Goal: Information Seeking & Learning: Check status

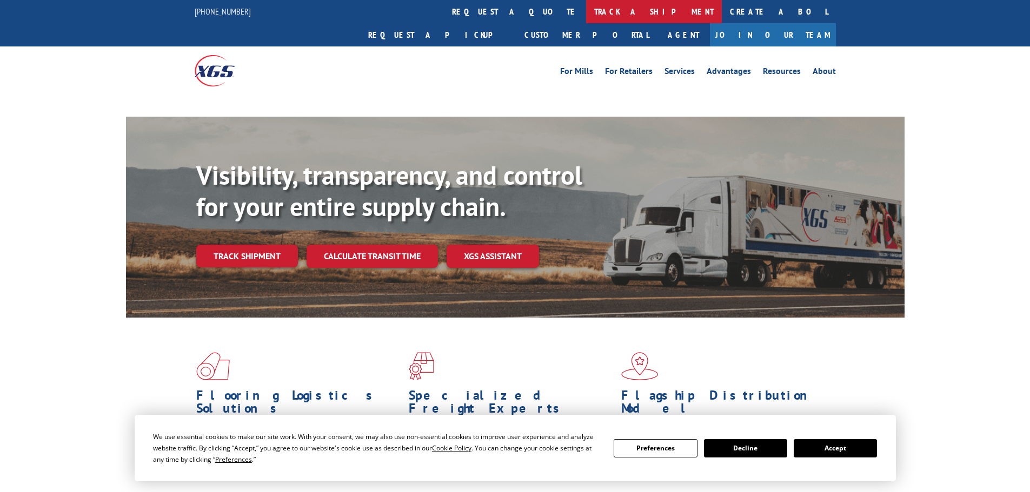
click at [586, 17] on link "track a shipment" at bounding box center [654, 11] width 136 height 23
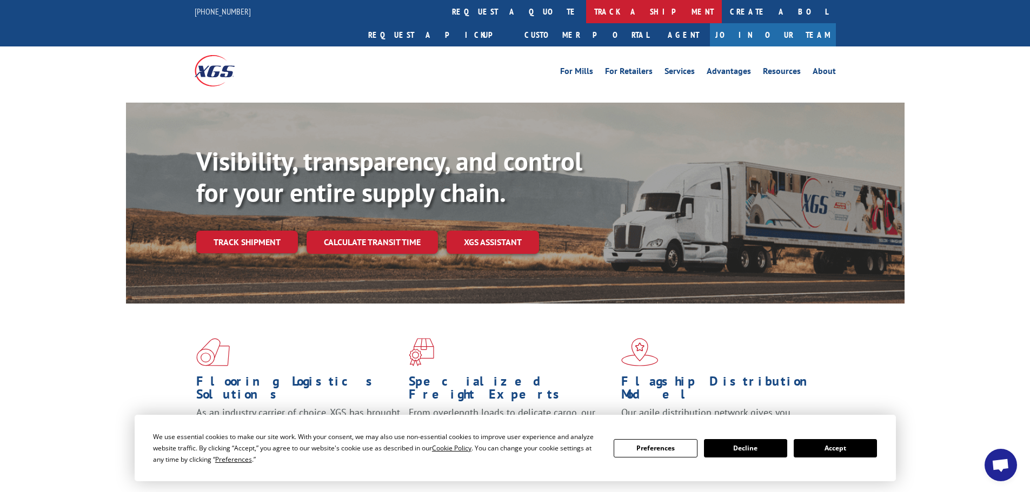
click at [586, 8] on link "track a shipment" at bounding box center [654, 11] width 136 height 23
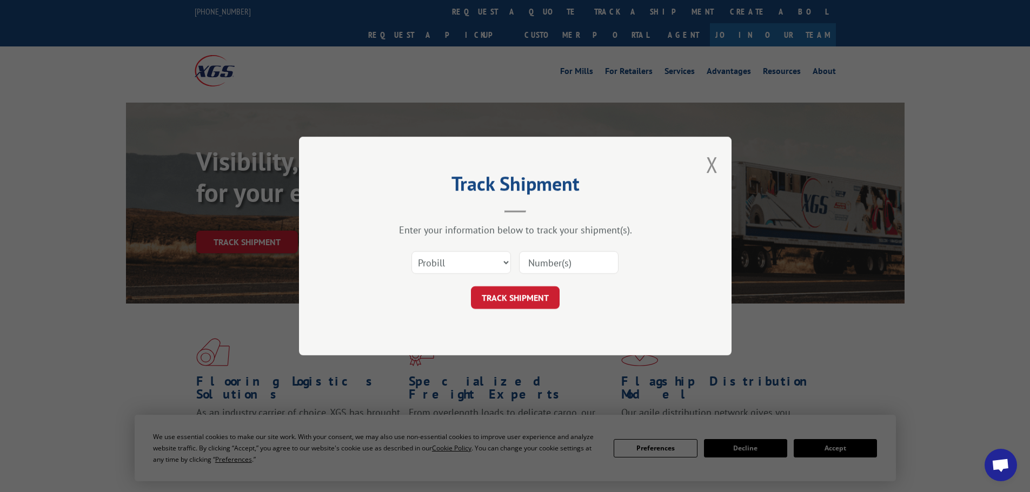
click at [561, 261] on input at bounding box center [568, 262] width 99 height 23
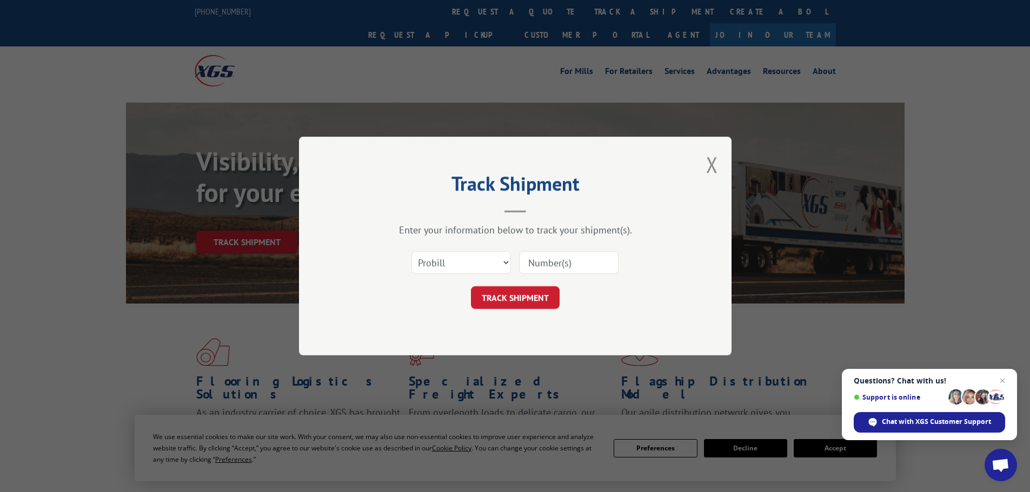
paste input "17477896"
type input "17477896"
click at [516, 304] on button "TRACK SHIPMENT" at bounding box center [515, 297] width 89 height 23
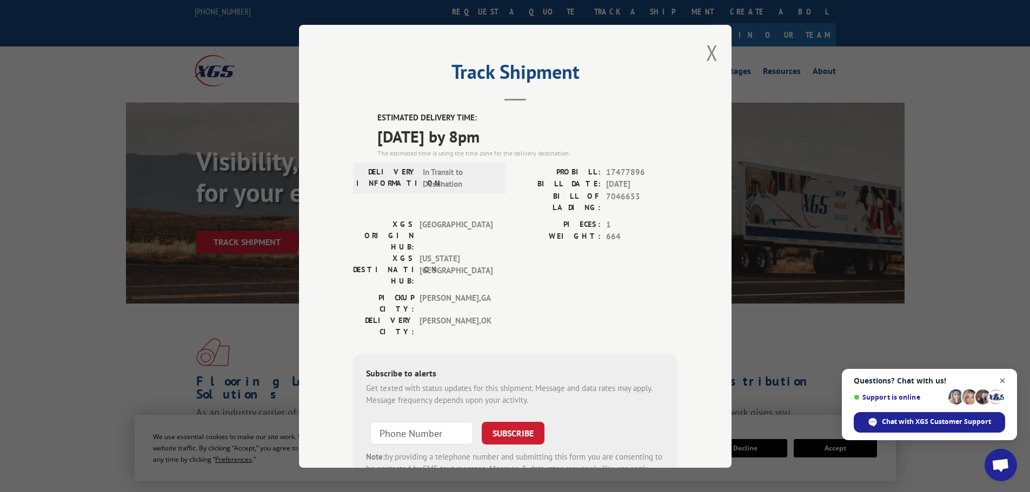
click at [1000, 383] on span "Close chat" at bounding box center [1003, 382] width 14 height 14
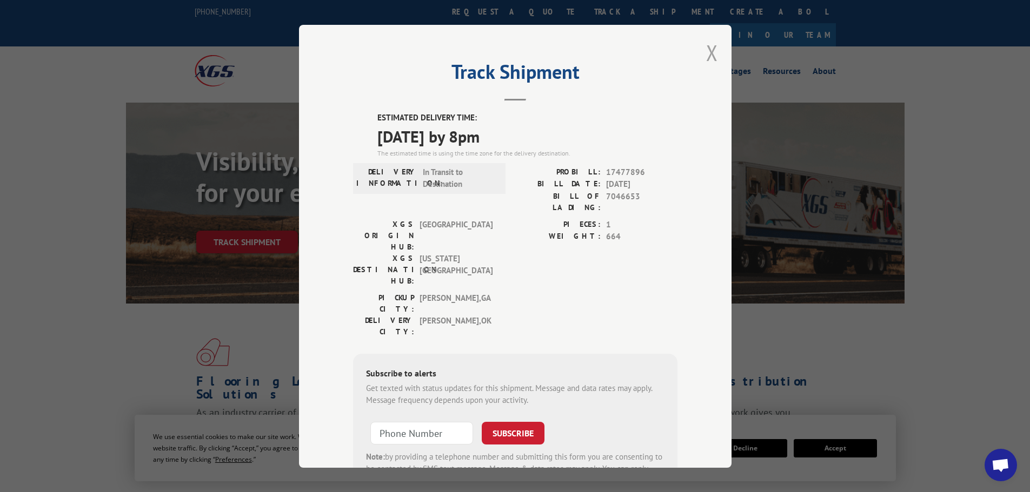
click at [708, 55] on button "Close modal" at bounding box center [712, 52] width 12 height 29
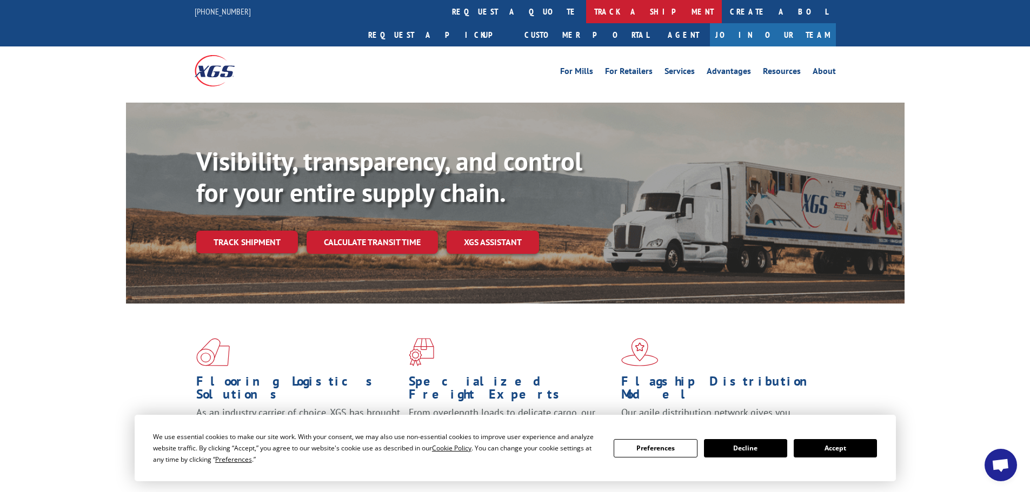
click at [586, 8] on link "track a shipment" at bounding box center [654, 11] width 136 height 23
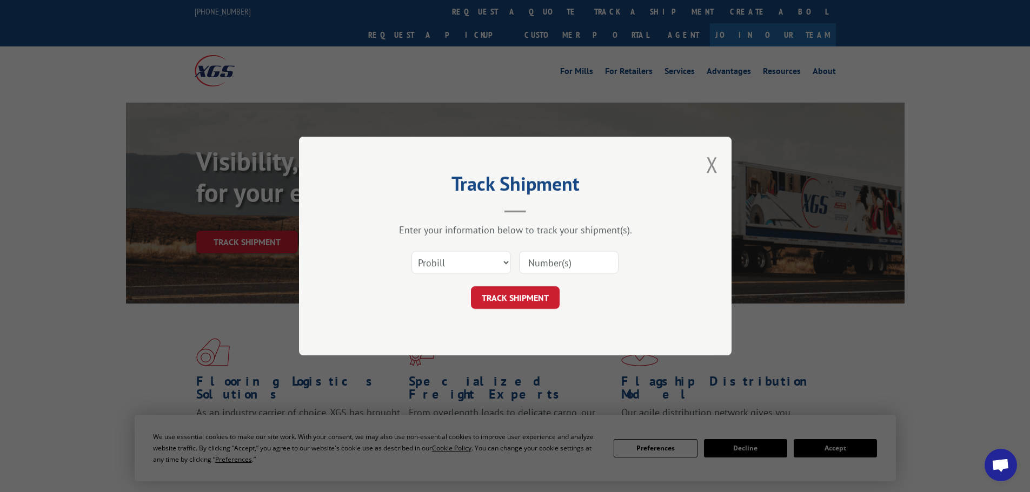
click at [529, 263] on input at bounding box center [568, 262] width 99 height 23
paste input "17523073"
type input "17523073"
click at [530, 297] on button "TRACK SHIPMENT" at bounding box center [515, 297] width 89 height 23
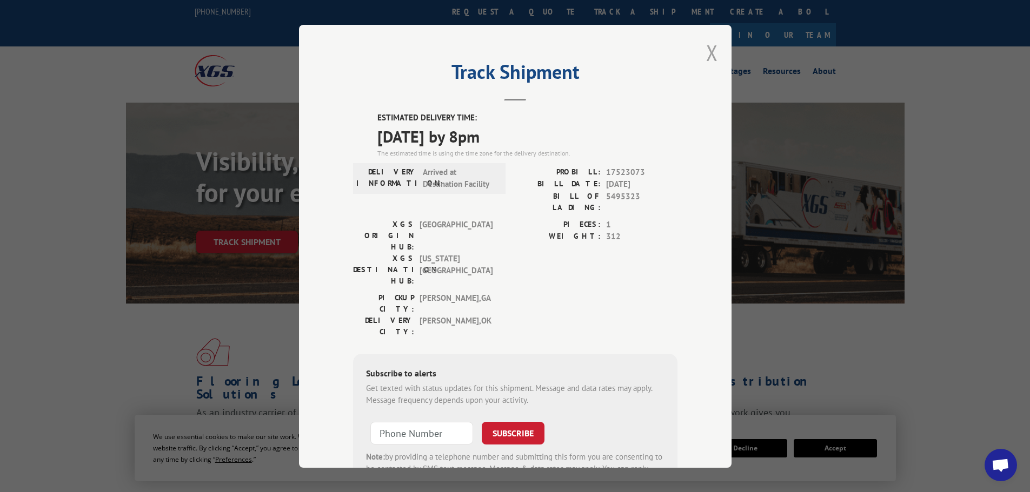
click at [706, 51] on button "Close modal" at bounding box center [712, 52] width 12 height 29
